Goal: Task Accomplishment & Management: Complete application form

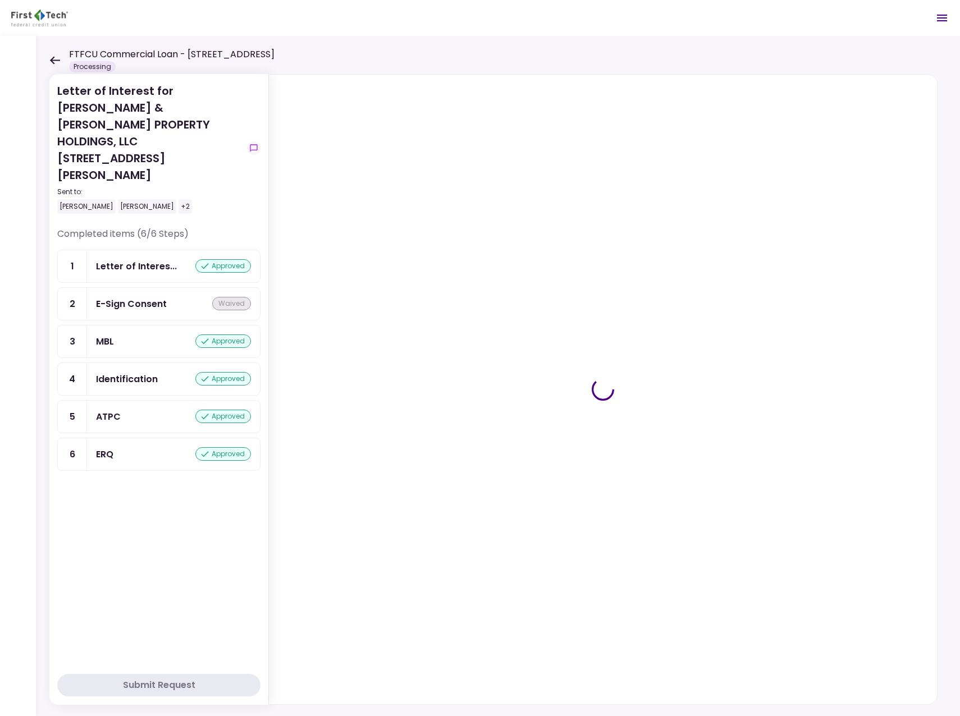
click at [52, 60] on icon at bounding box center [55, 60] width 10 height 8
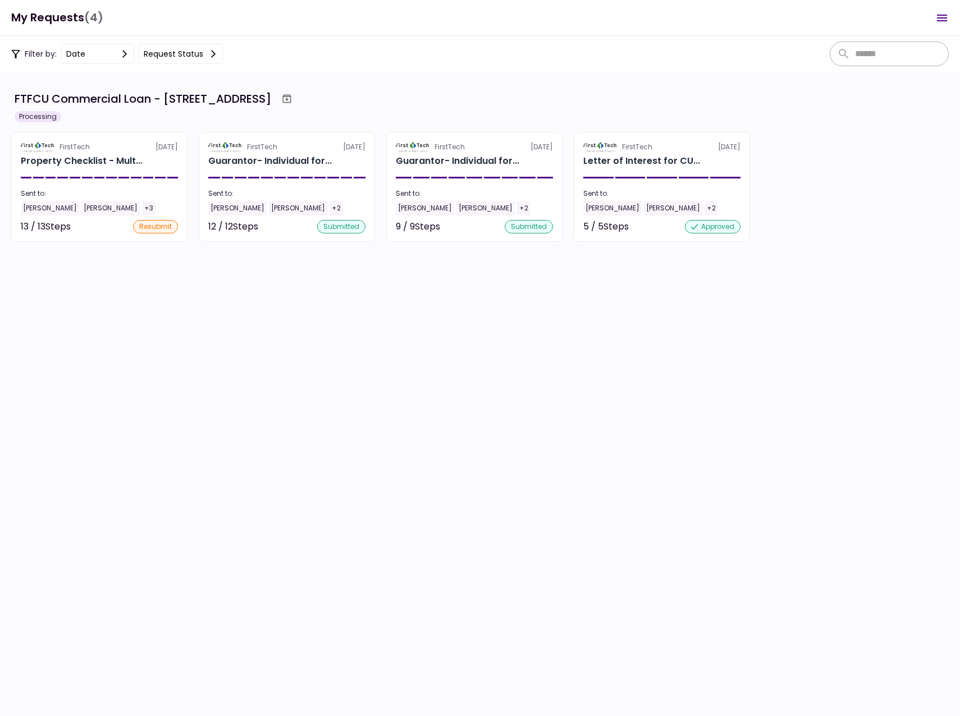
click at [38, 207] on div "Keith Cullum" at bounding box center [50, 208] width 58 height 15
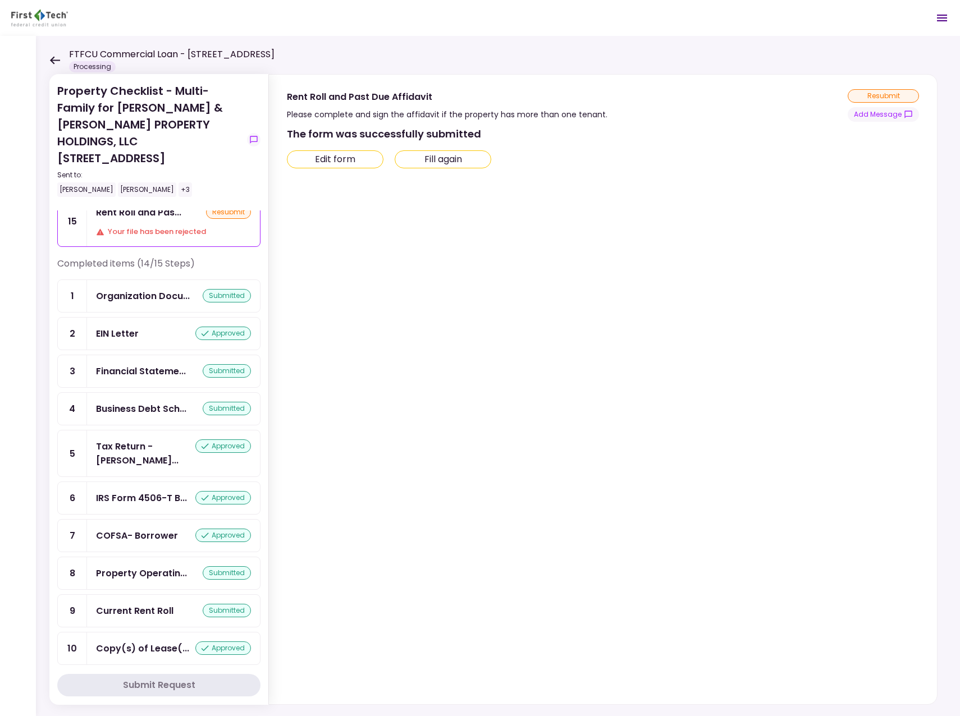
scroll to position [56, 0]
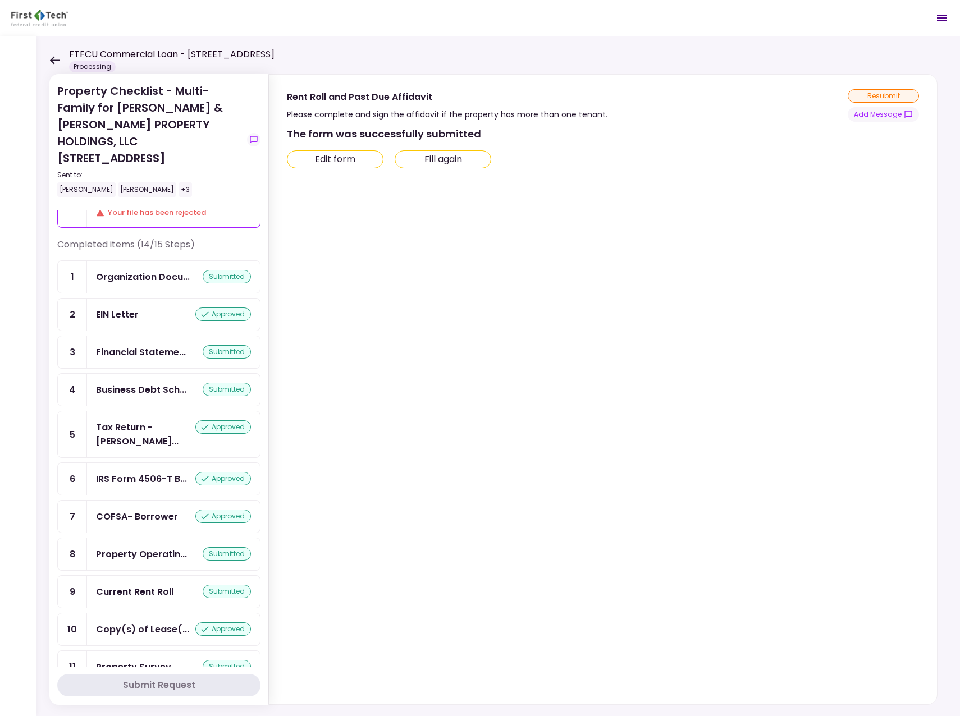
click at [51, 60] on icon at bounding box center [55, 60] width 10 height 8
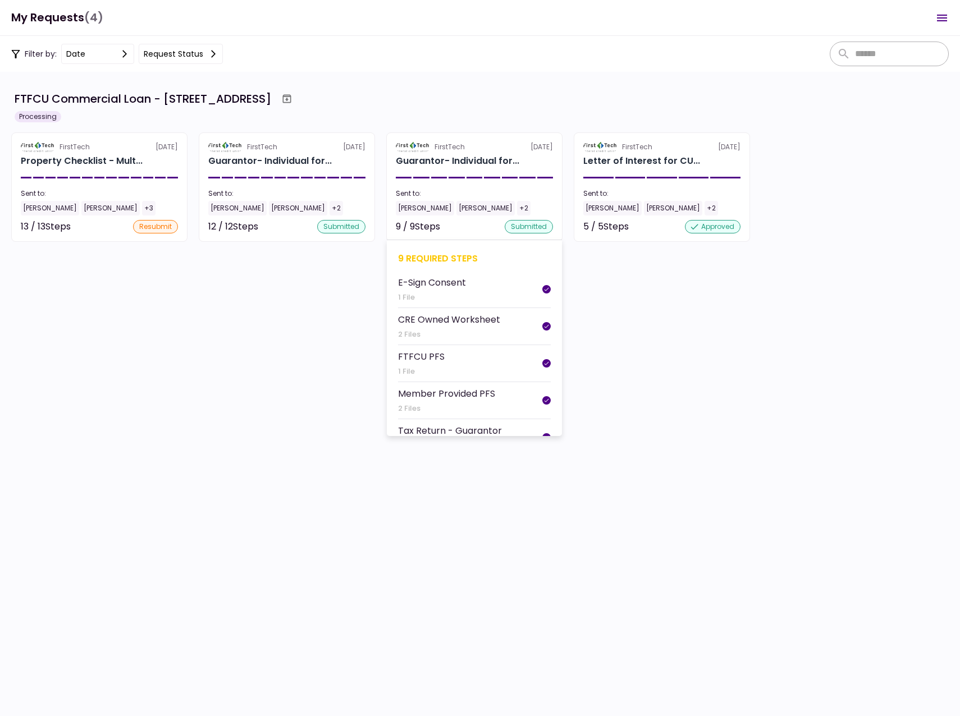
click at [408, 209] on div "[PERSON_NAME]" at bounding box center [425, 208] width 58 height 15
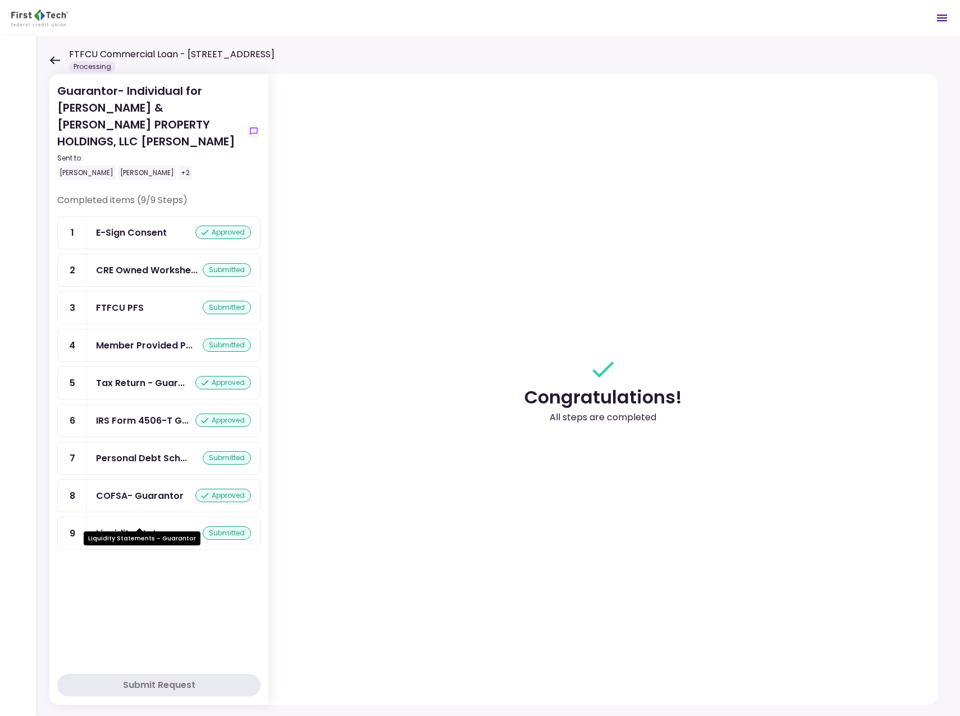
click at [128, 526] on div "Liquidity Stateme..." at bounding box center [140, 533] width 88 height 14
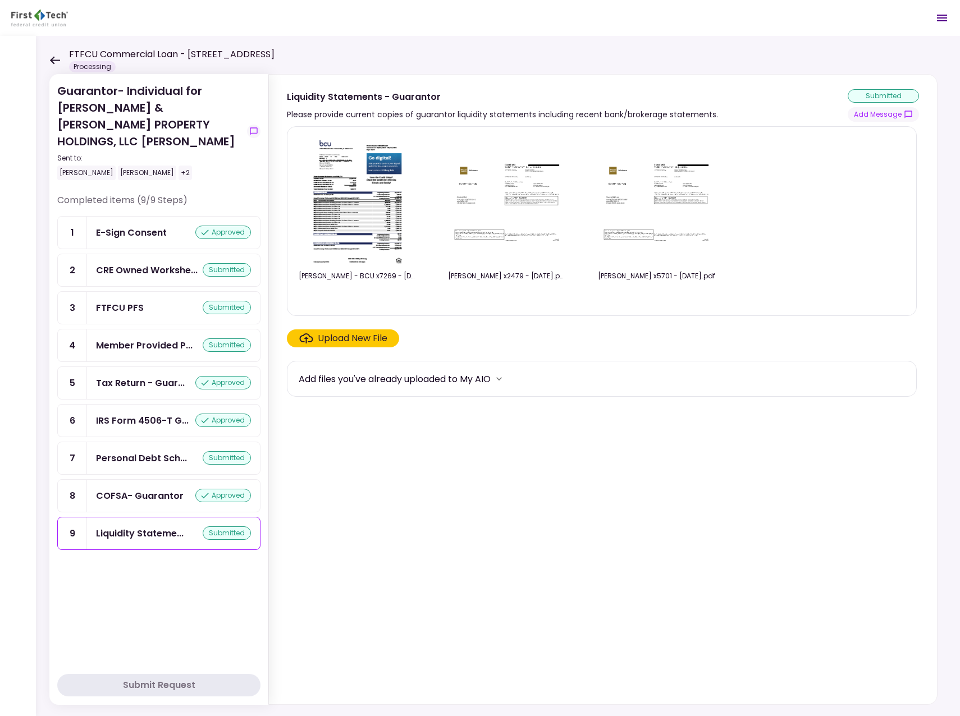
click at [339, 340] on div "Upload New File" at bounding box center [353, 338] width 70 height 13
click at [0, 0] on input "Upload New File" at bounding box center [0, 0] width 0 height 0
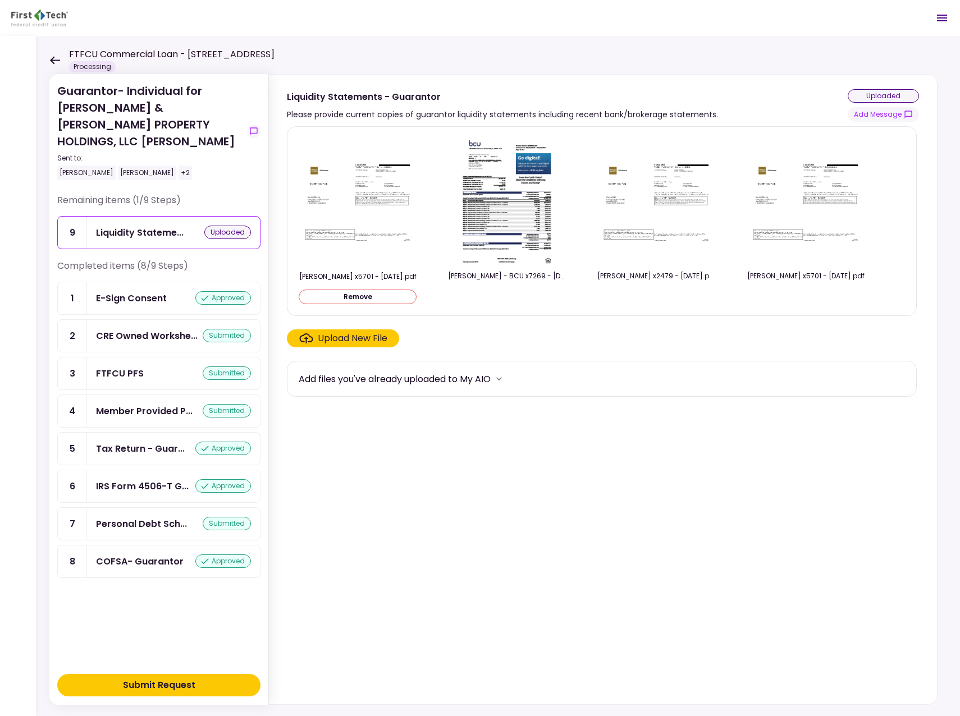
click at [181, 685] on div "Submit Request" at bounding box center [159, 684] width 72 height 13
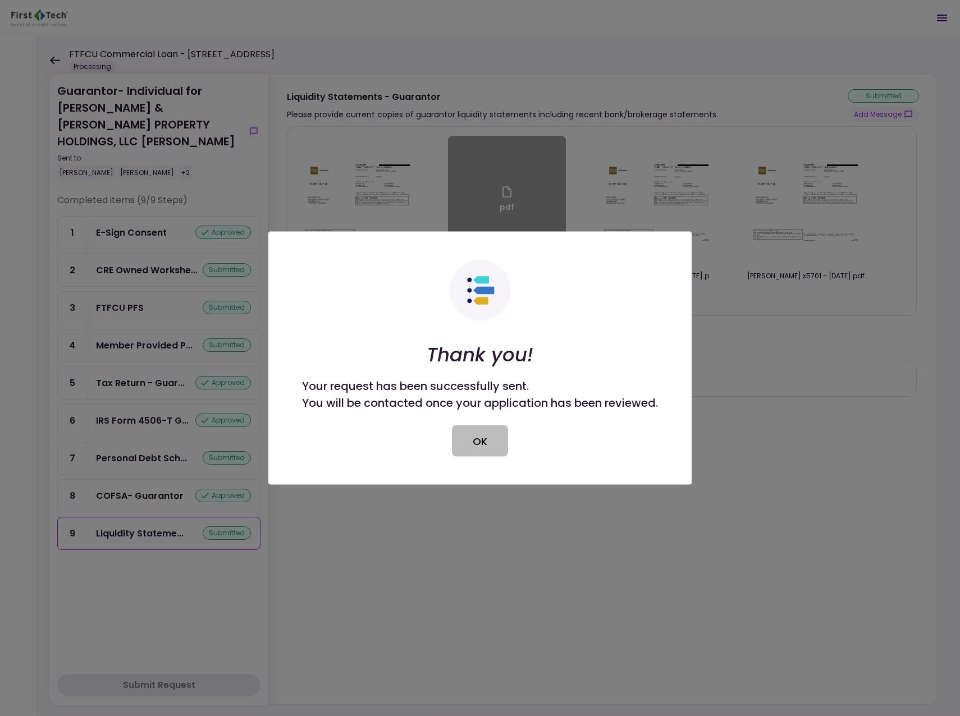
click at [475, 439] on button "OK" at bounding box center [480, 440] width 56 height 31
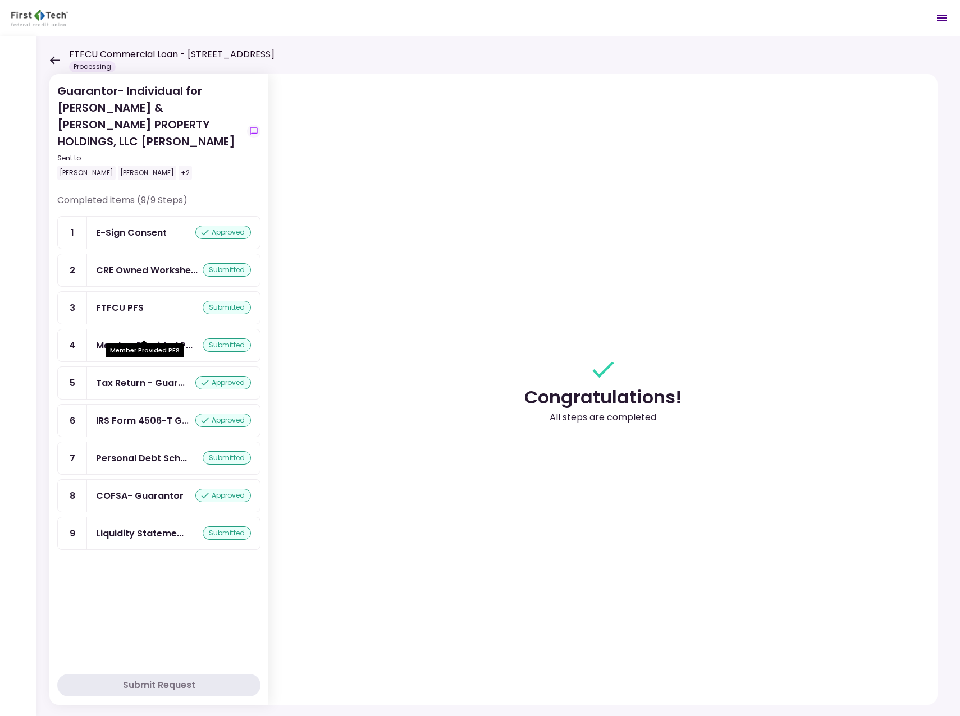
click at [145, 338] on div "Member Provided P..." at bounding box center [144, 345] width 97 height 14
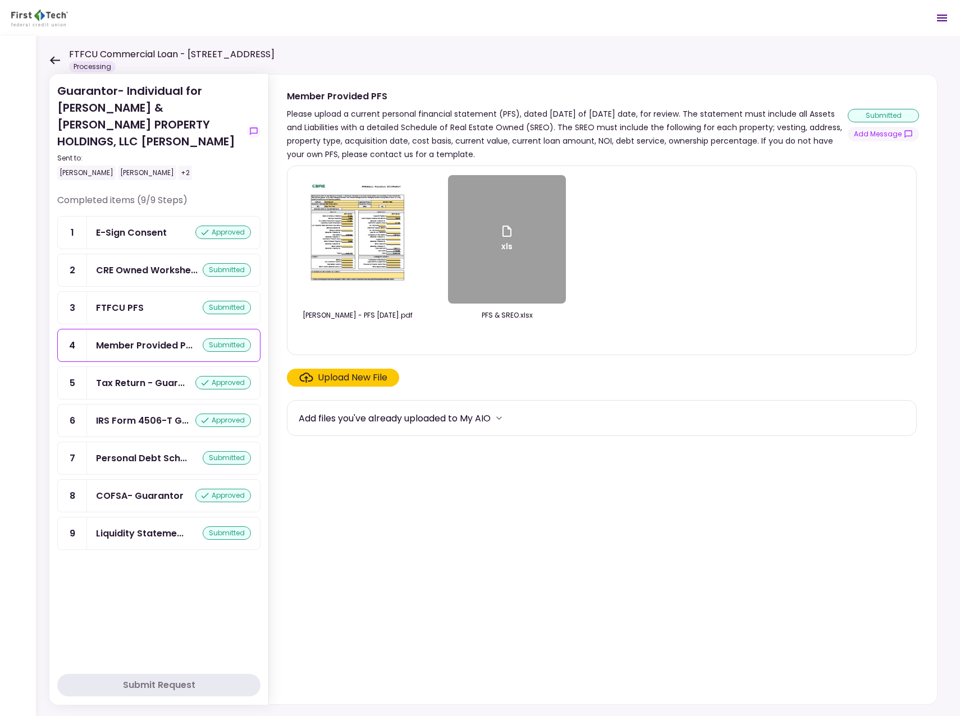
click at [715, 332] on div "Cullum, Keith - PFS 09.11.25.pdf xls PFS & SREO.xlsx" at bounding box center [602, 260] width 606 height 171
click at [337, 232] on img at bounding box center [357, 239] width 100 height 128
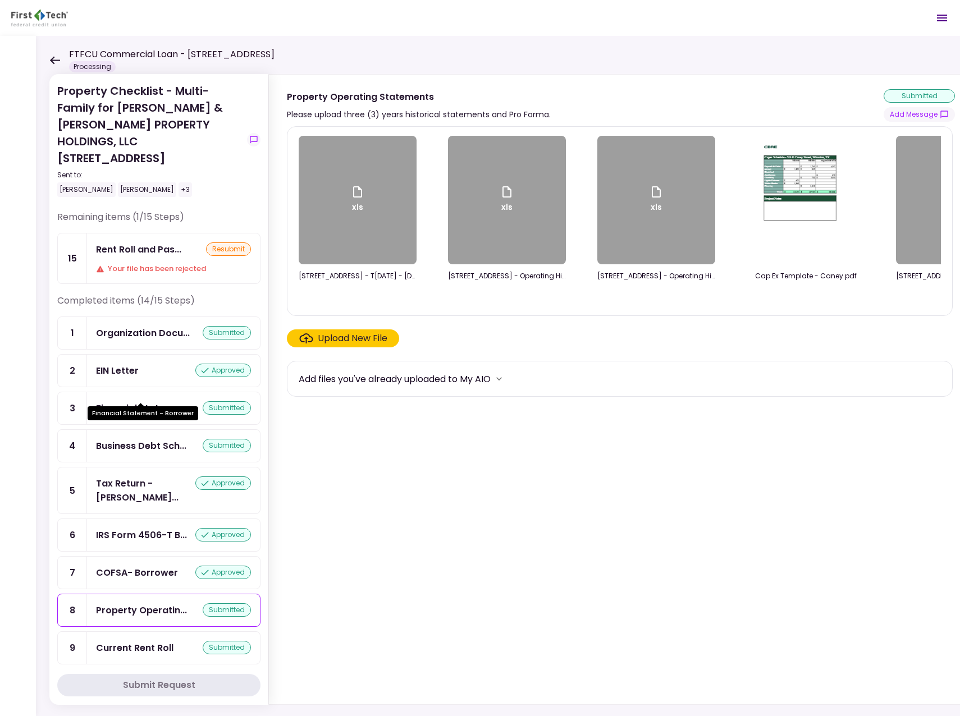
click at [135, 401] on div "Financial Stateme..." at bounding box center [141, 408] width 90 height 14
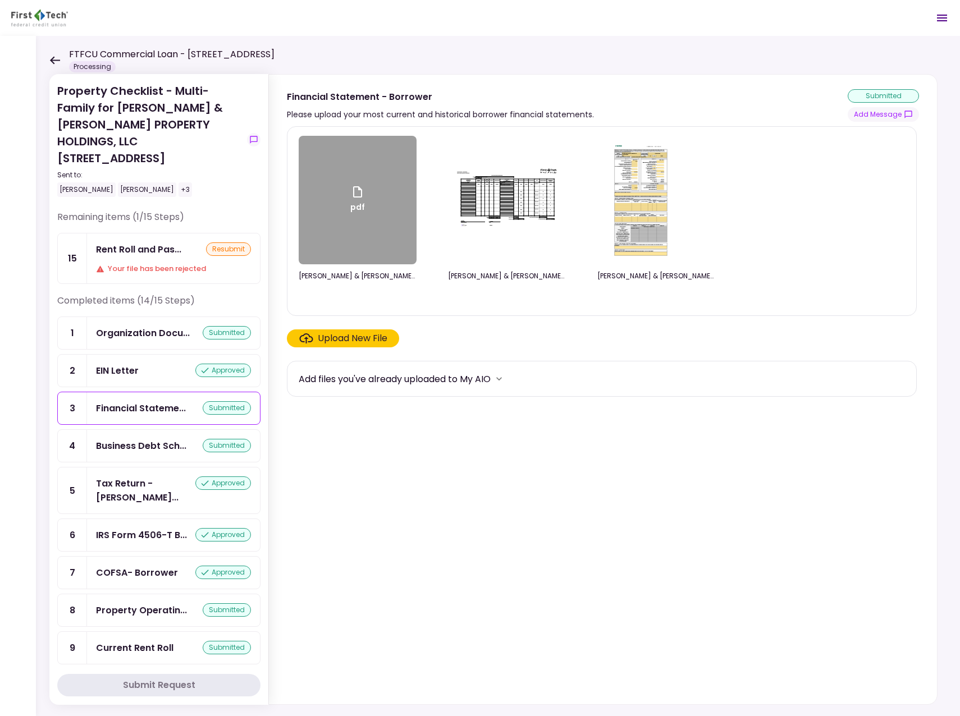
click at [328, 233] on div "pdf" at bounding box center [358, 200] width 118 height 128
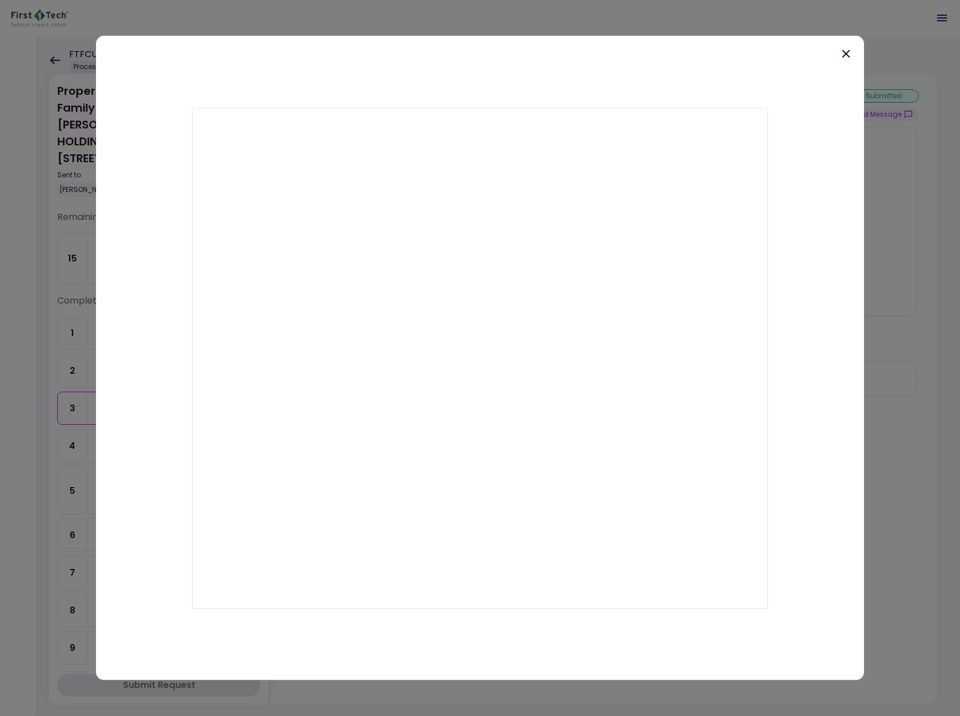
click at [851, 54] on icon at bounding box center [845, 53] width 13 height 13
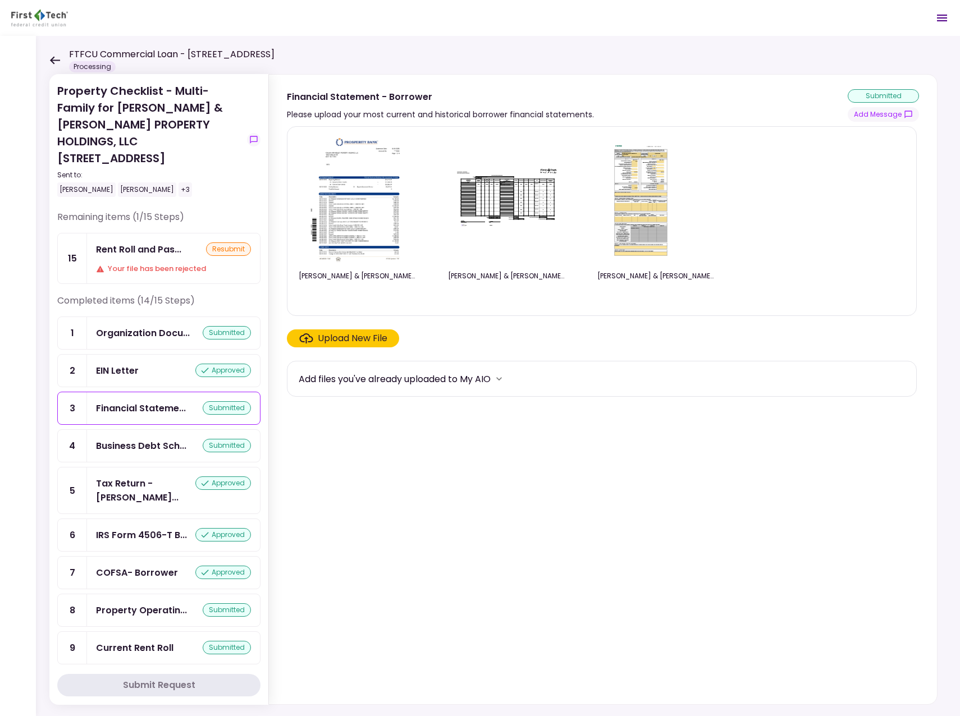
click at [53, 60] on icon at bounding box center [55, 60] width 10 height 8
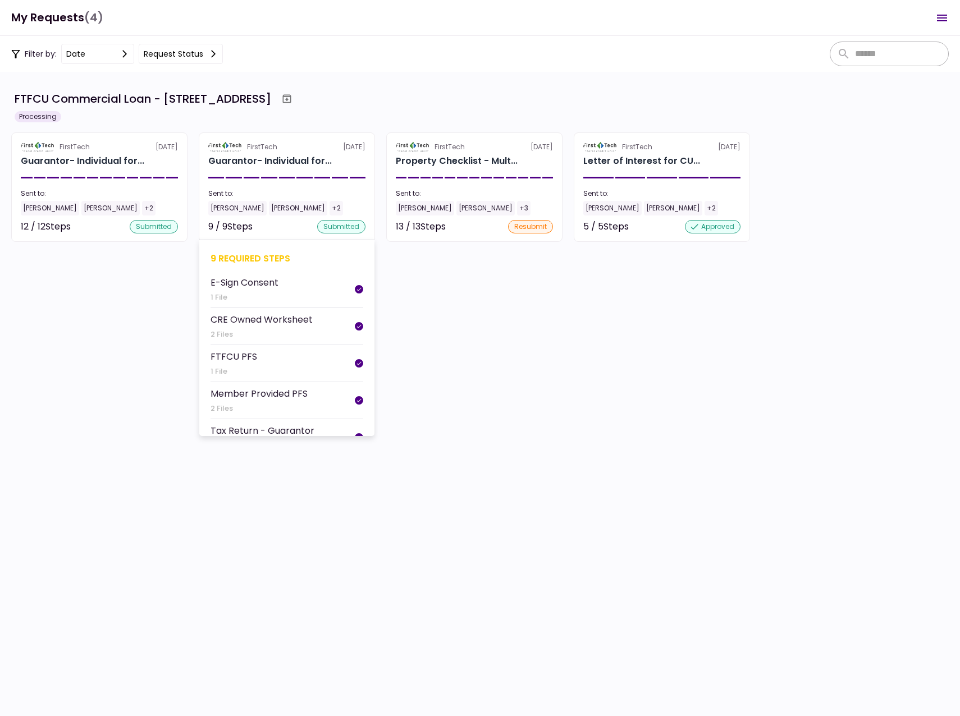
click at [228, 209] on div "[PERSON_NAME]" at bounding box center [237, 208] width 58 height 15
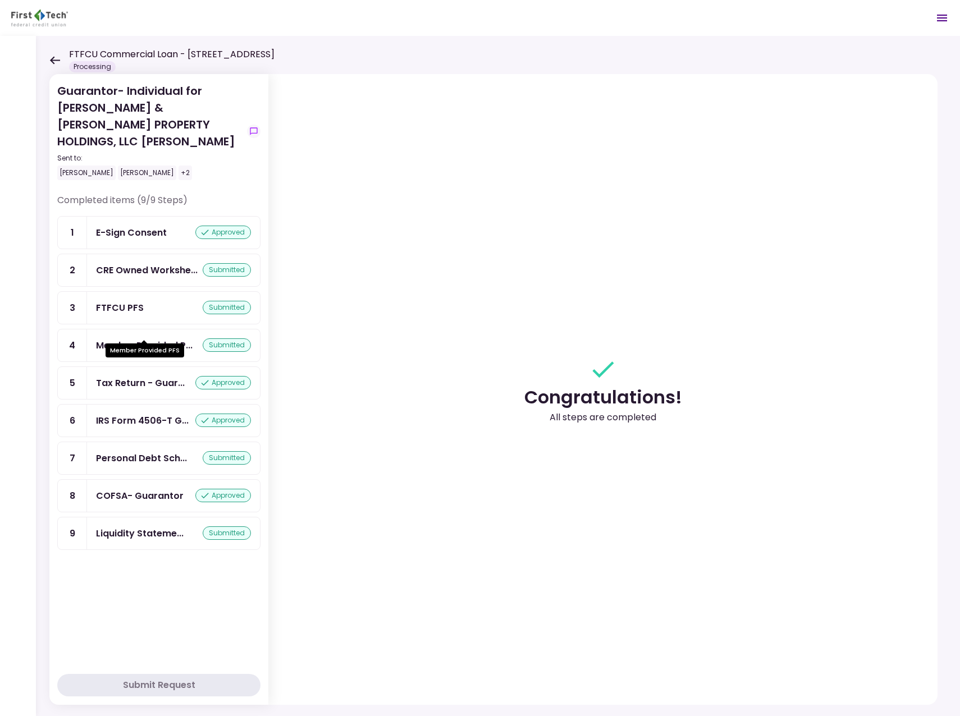
click at [153, 338] on div "Member Provided P..." at bounding box center [144, 345] width 97 height 14
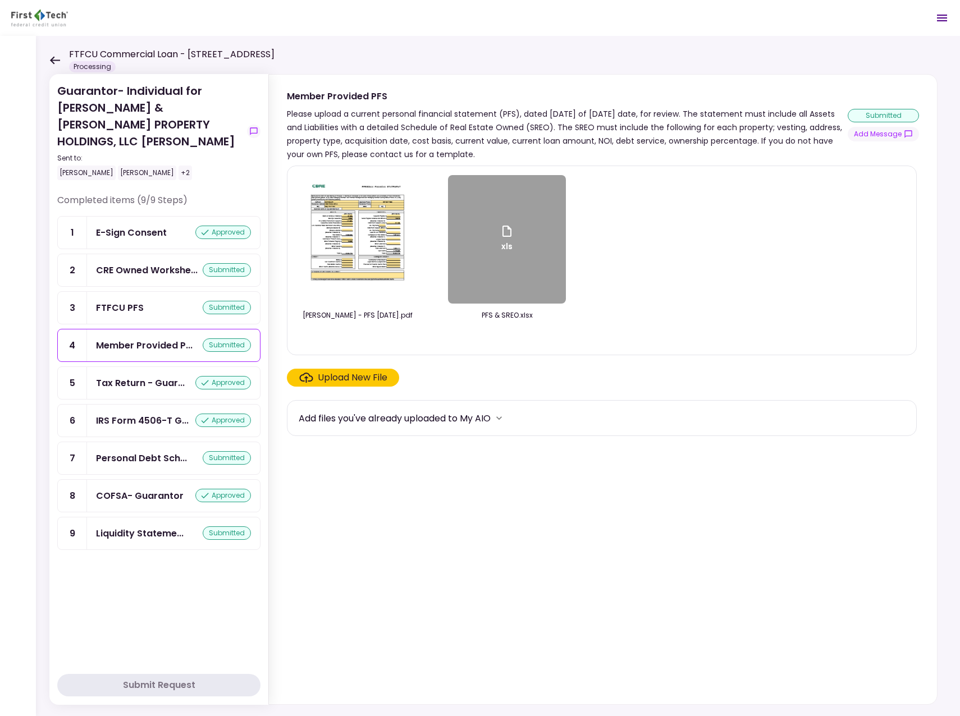
click at [333, 256] on img at bounding box center [357, 239] width 100 height 128
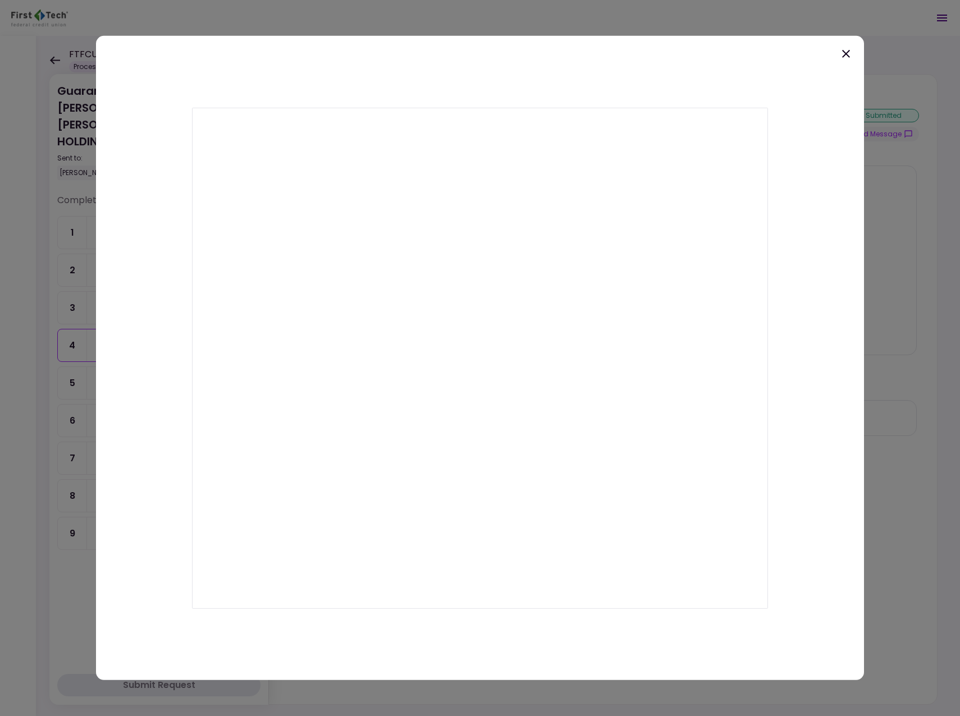
click at [697, 58] on div at bounding box center [480, 358] width 768 height 644
click at [847, 53] on icon at bounding box center [846, 54] width 8 height 8
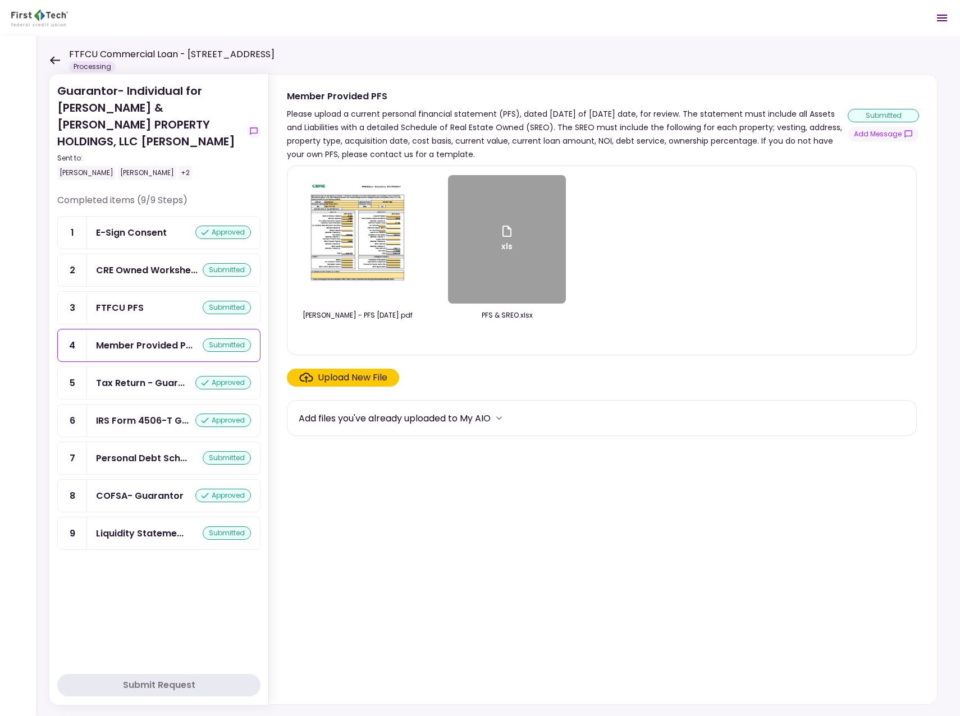
click at [50, 54] on div "FTFCU Commercial Loan - [STREET_ADDRESS] Processing" at bounding box center [161, 60] width 225 height 25
click at [54, 59] on icon at bounding box center [55, 60] width 10 height 8
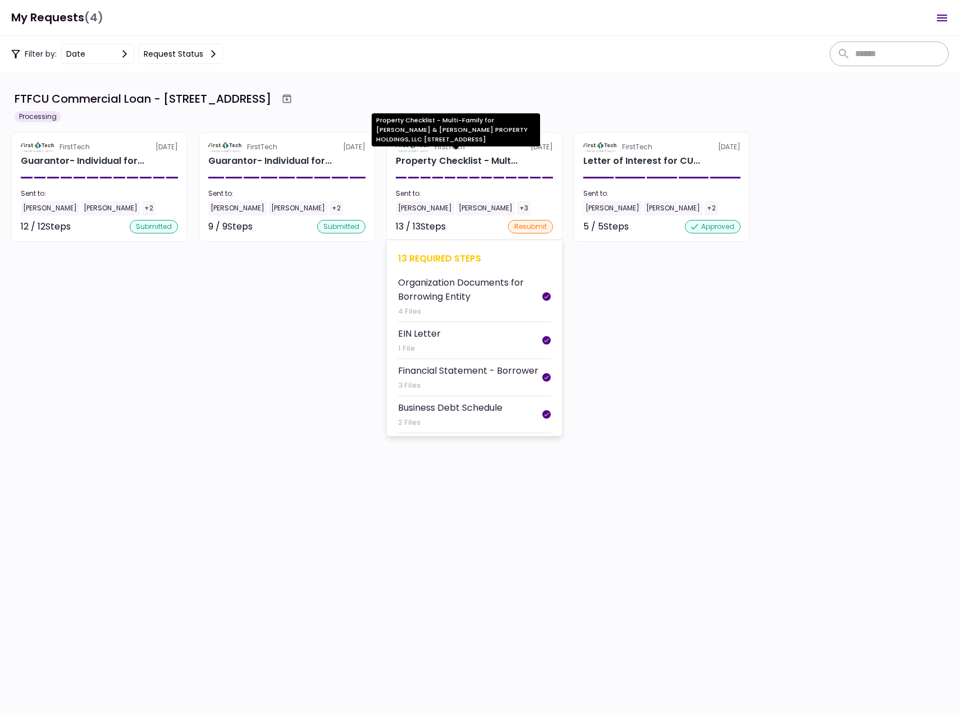
click at [439, 158] on div "Property Checklist - Mult..." at bounding box center [457, 160] width 122 height 13
